Goal: Find specific page/section: Find specific page/section

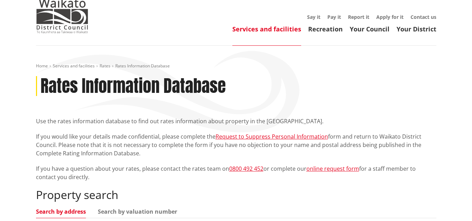
scroll to position [35, 0]
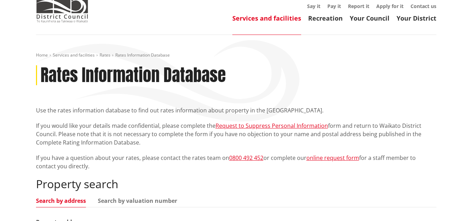
click at [411, 23] on header "Toggle search Toggle navigation Services and facilities Recreation Your Council…" at bounding box center [236, 0] width 472 height 70
click at [411, 17] on link "Your District" at bounding box center [416, 18] width 40 height 8
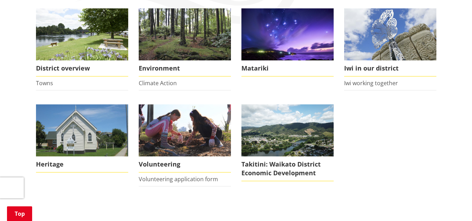
scroll to position [105, 0]
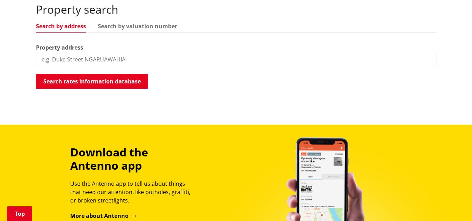
scroll to position [175, 0]
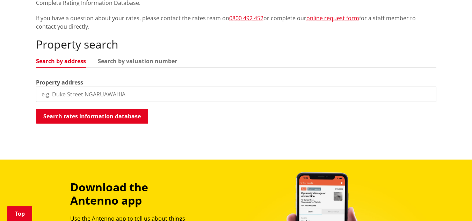
click at [133, 94] on input "search" at bounding box center [236, 94] width 400 height 15
paste input "[STREET_ADDRESS][PERSON_NAME]"
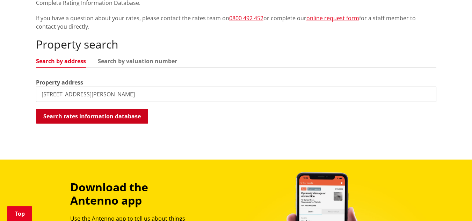
type input "38a carroll road"
click at [104, 115] on button "Search rates information database" at bounding box center [92, 116] width 112 height 15
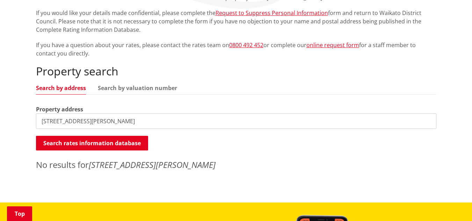
scroll to position [140, 0]
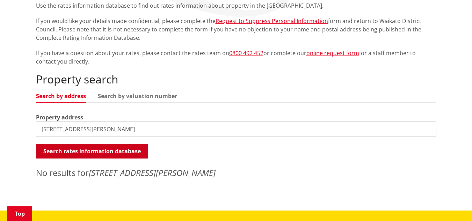
click at [98, 154] on button "Search rates information database" at bounding box center [92, 151] width 112 height 15
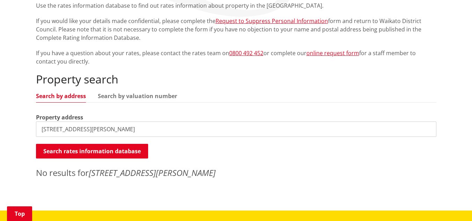
drag, startPoint x: 109, startPoint y: 127, endPoint x: 0, endPoint y: 98, distance: 112.7
click at [0, 99] on div "Home Services and facilities Rates Rates Information Database Rates Information…" at bounding box center [236, 70] width 472 height 280
